Goal: Navigation & Orientation: Find specific page/section

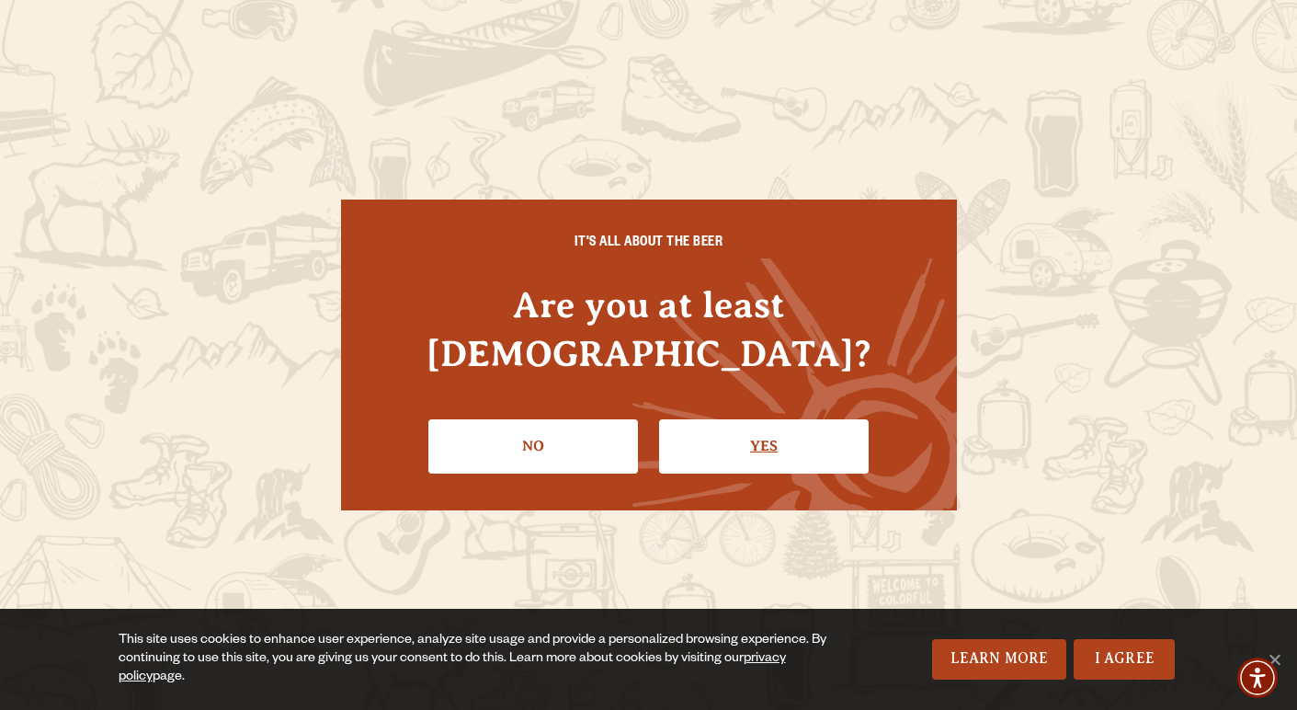
click at [734, 419] on link "Yes" at bounding box center [764, 445] width 210 height 53
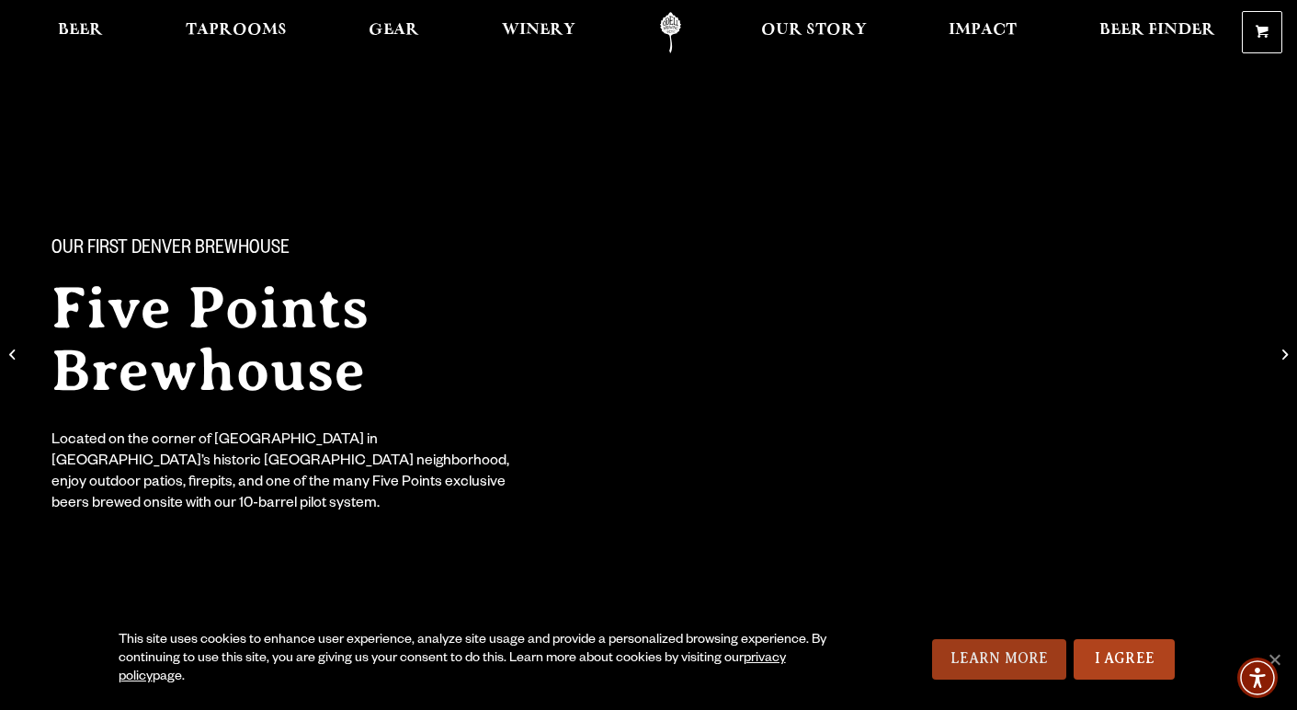
click at [1015, 658] on link "Learn More" at bounding box center [999, 659] width 135 height 40
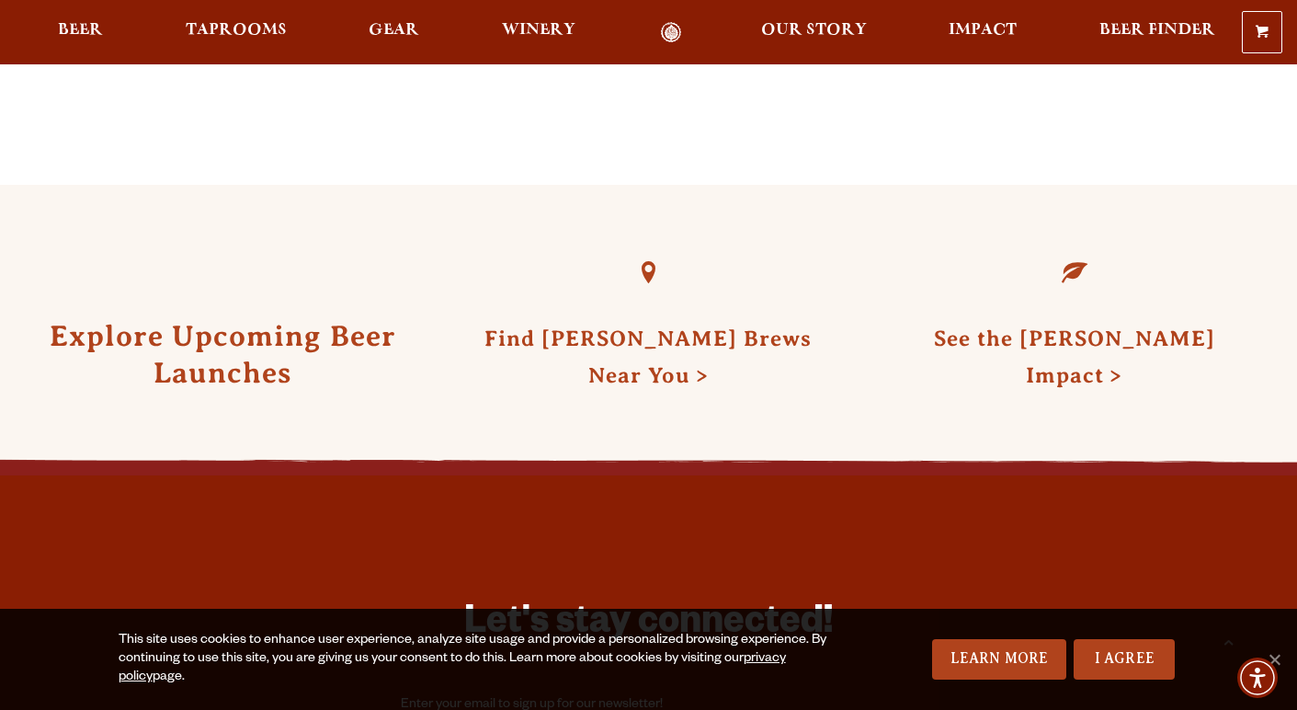
scroll to position [4214, 0]
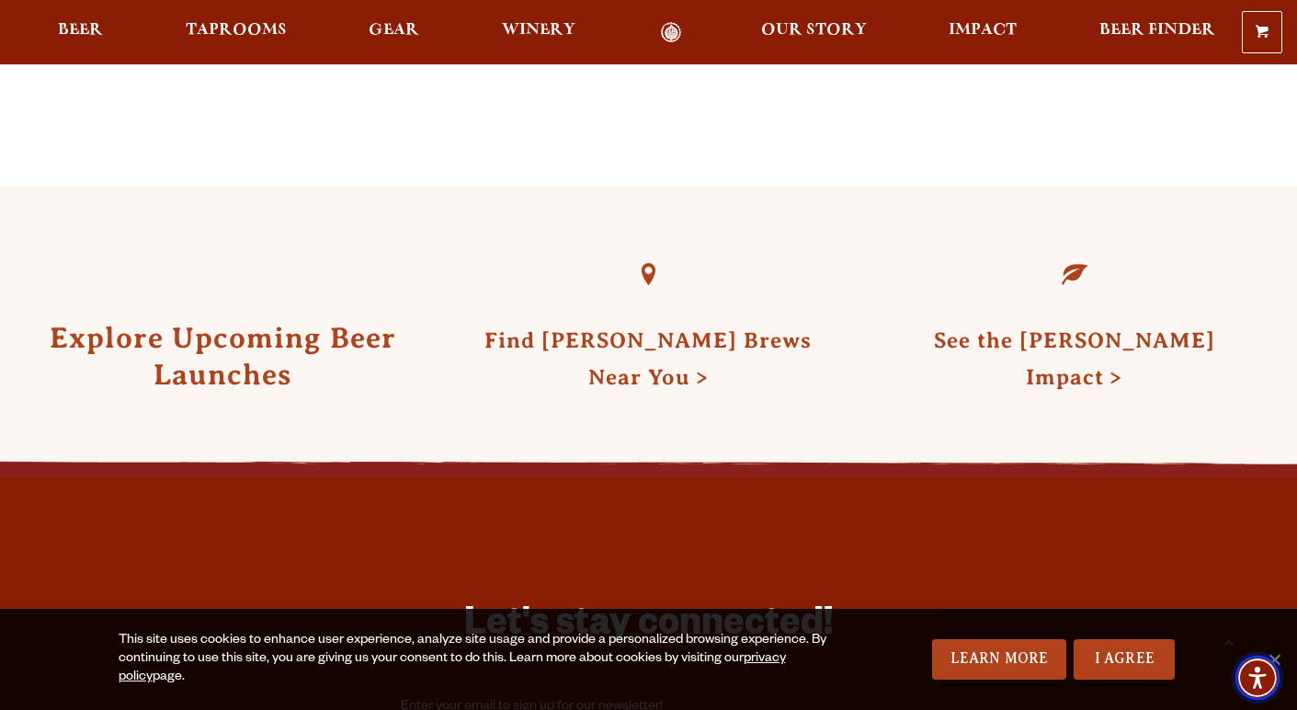
click at [1277, 661] on img "Accessibility Menu" at bounding box center [1257, 677] width 44 height 44
click at [1281, 655] on span "Accessibility Menu" at bounding box center [1257, 677] width 64 height 64
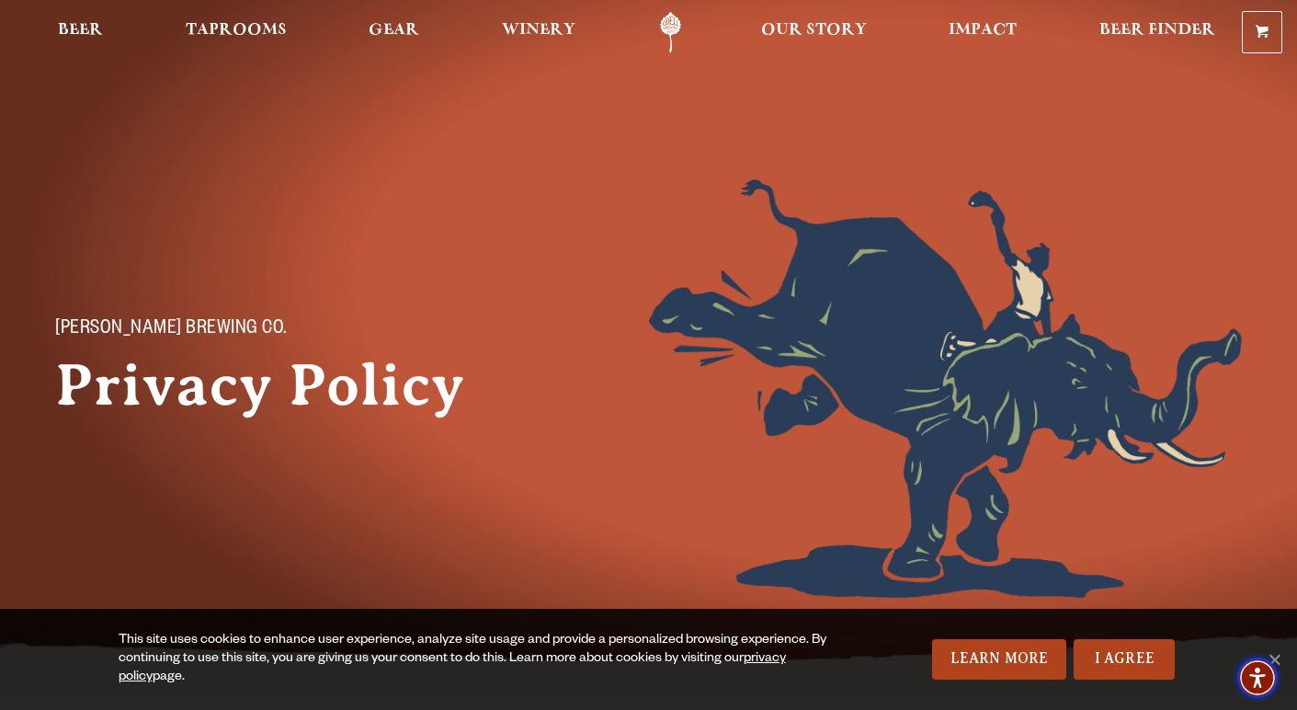
scroll to position [0, 0]
click at [83, 32] on span "Beer" at bounding box center [80, 30] width 45 height 15
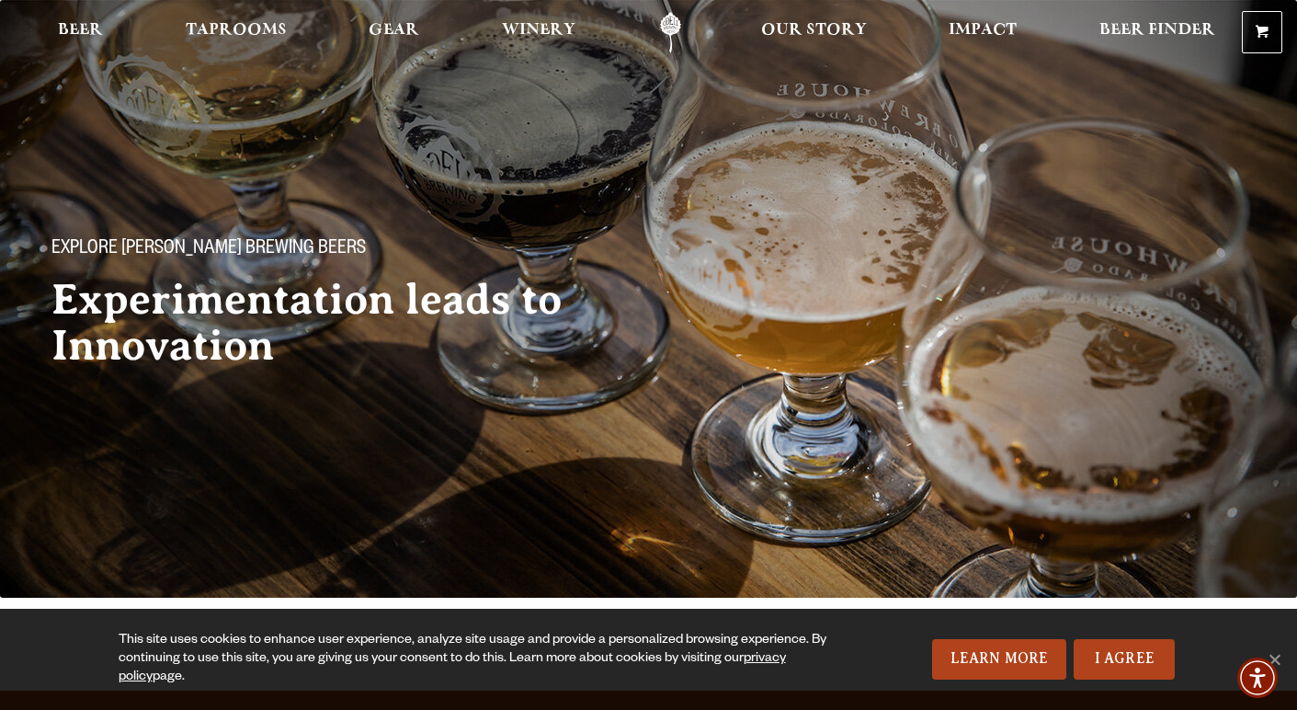
scroll to position [2, 0]
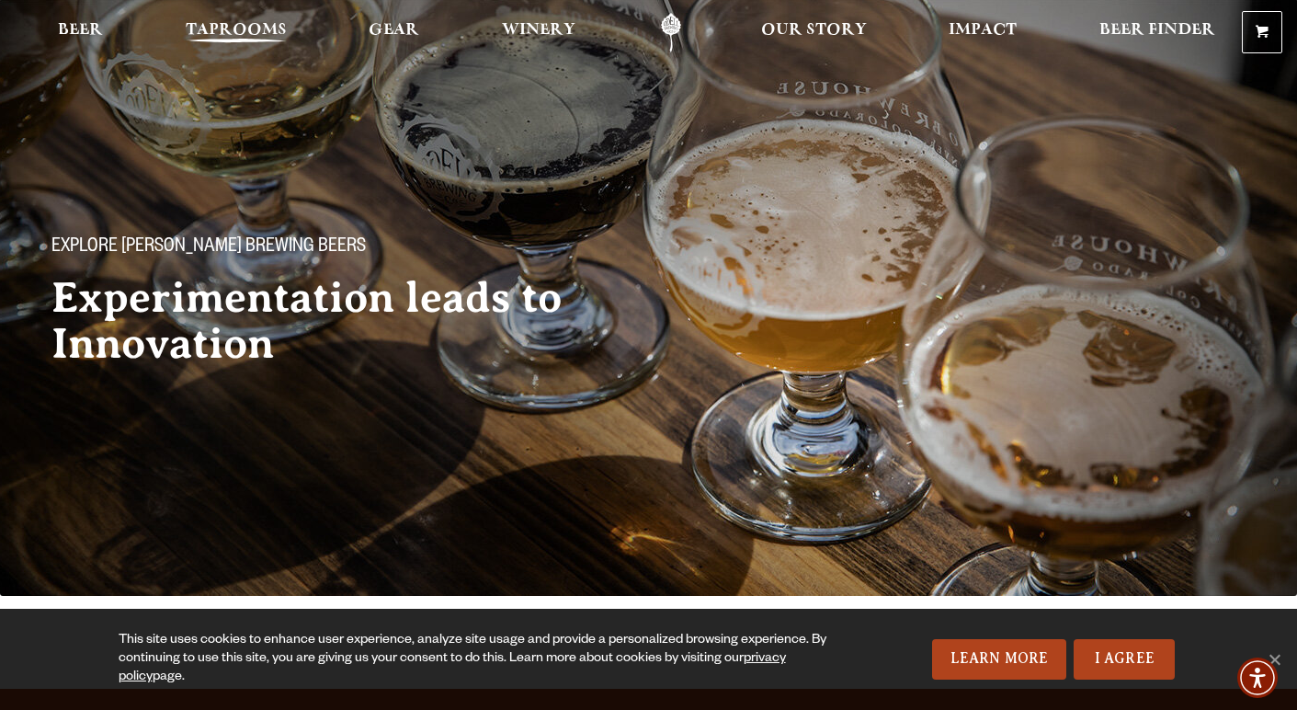
click at [239, 29] on span "Taprooms" at bounding box center [236, 30] width 101 height 15
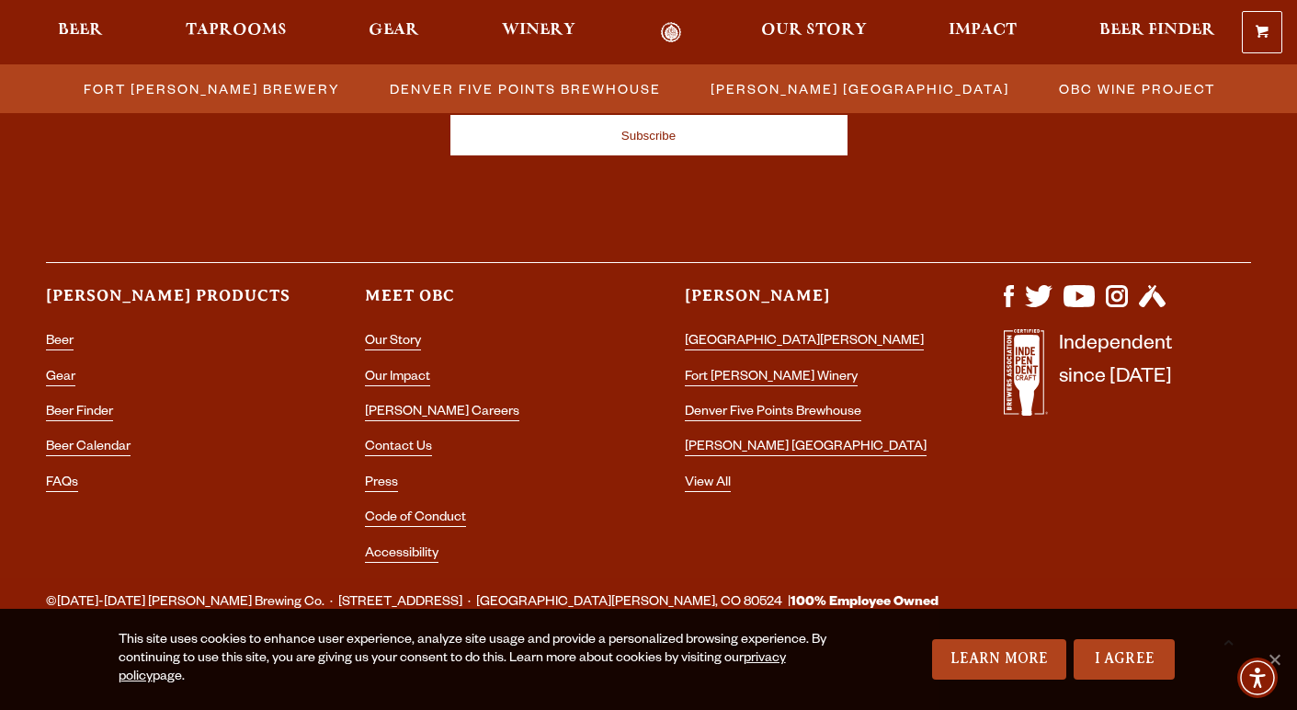
scroll to position [2133, 0]
